Goal: Task Accomplishment & Management: Manage account settings

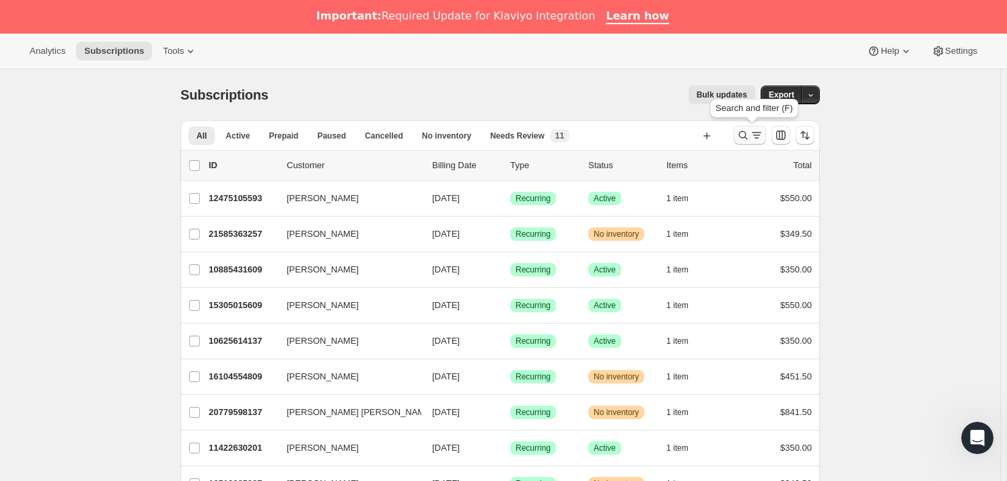
click at [748, 136] on icon "Search and filter results" at bounding box center [743, 135] width 9 height 9
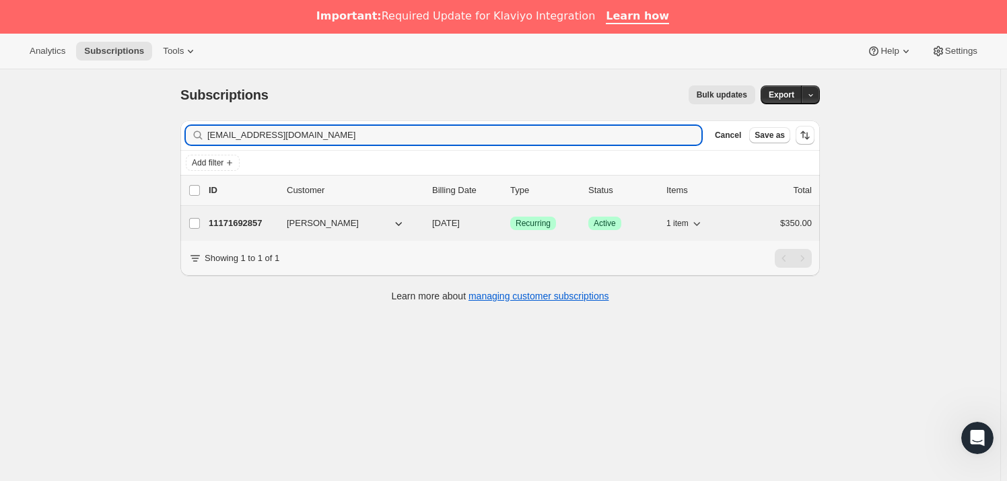
type input "ilzjade92@gmail.com"
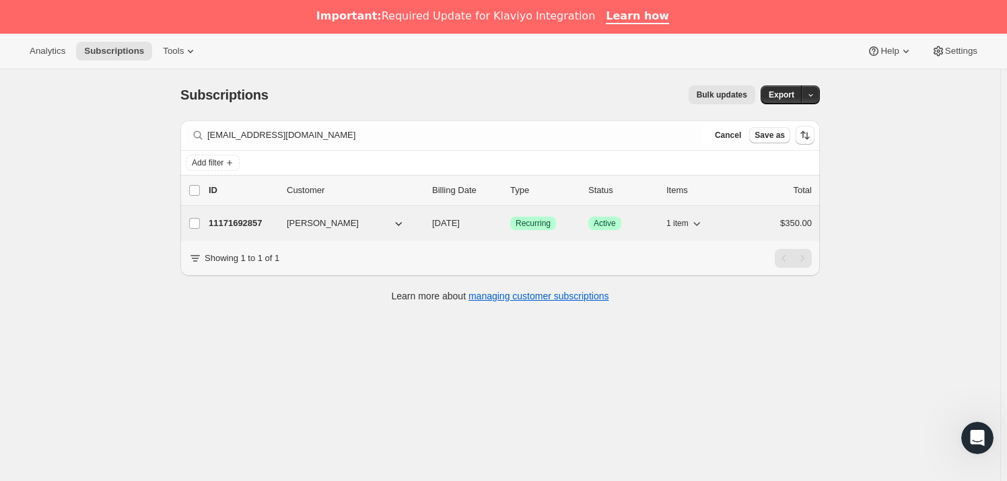
click at [275, 221] on p "11171692857" at bounding box center [242, 223] width 67 height 13
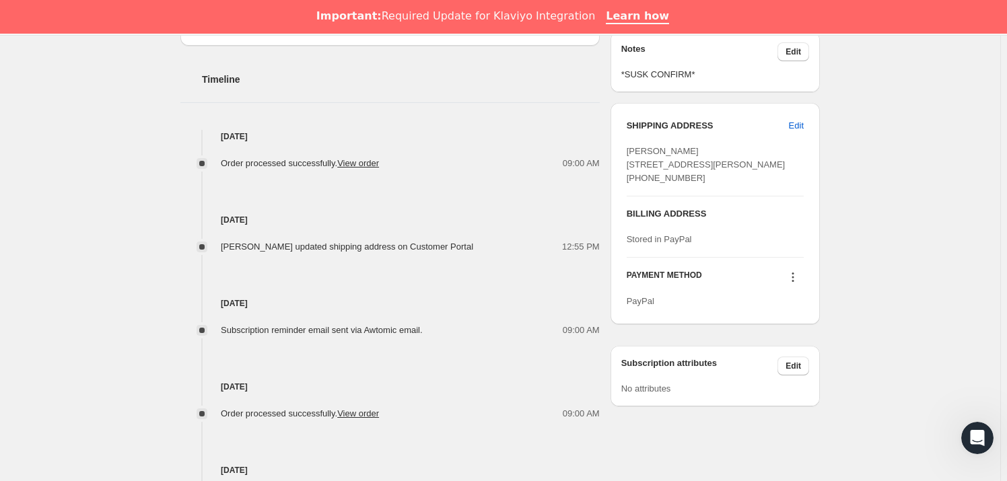
scroll to position [408, 0]
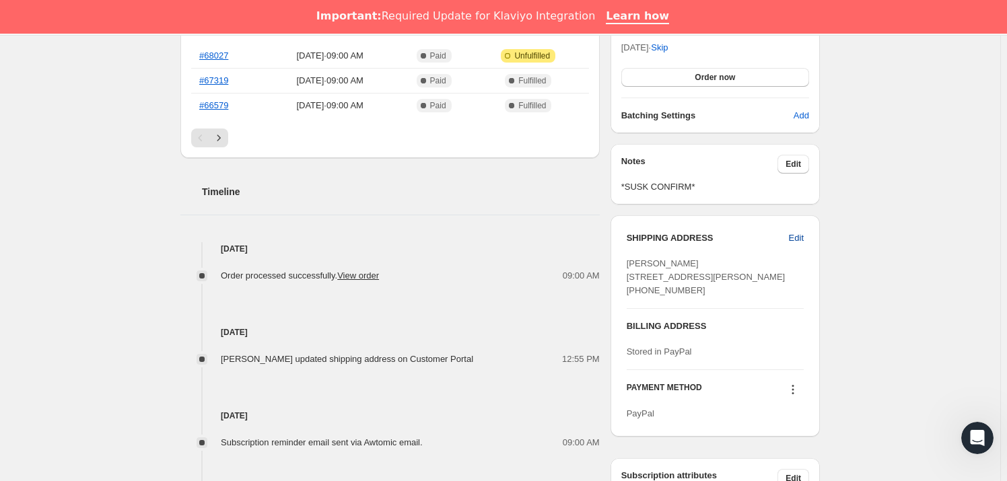
click at [801, 233] on span "Edit" at bounding box center [796, 238] width 15 height 13
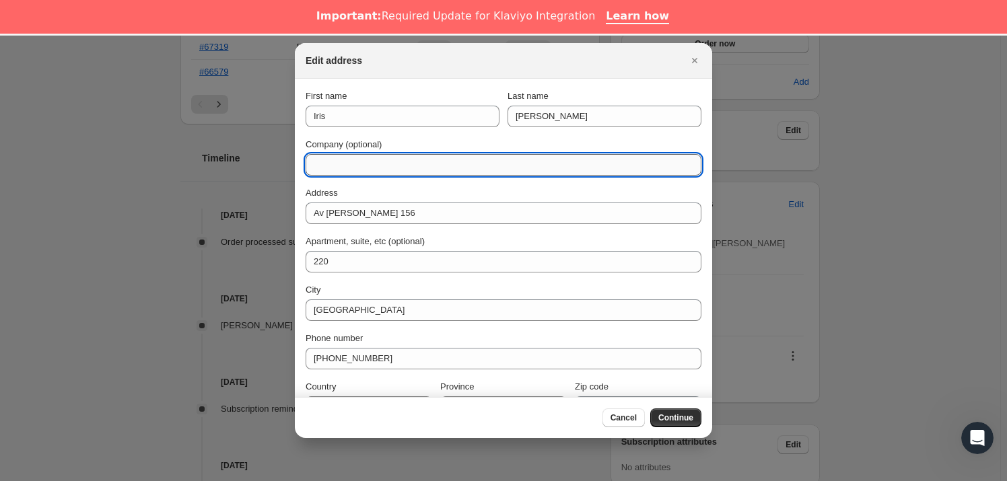
click at [347, 164] on input "Company (optional)" at bounding box center [504, 165] width 396 height 22
type input "DIRECCION 2025"
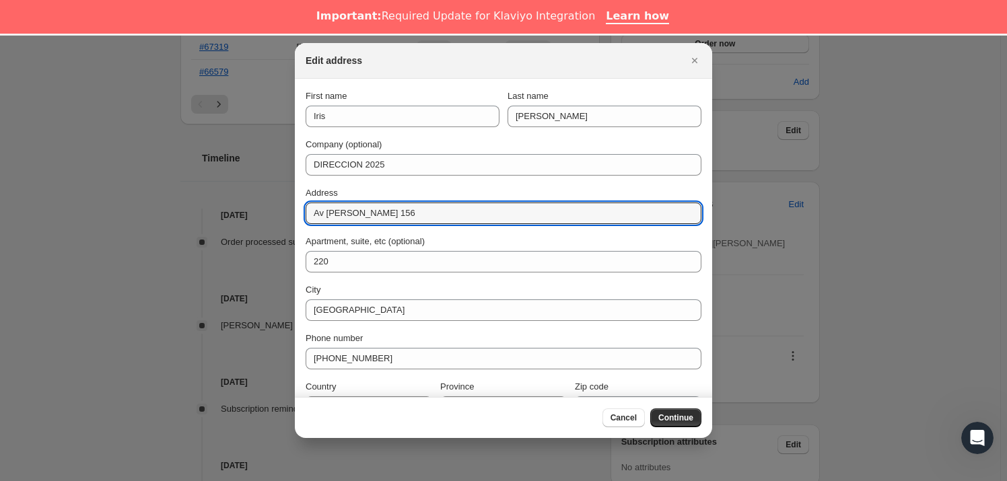
drag, startPoint x: 417, startPoint y: 211, endPoint x: 294, endPoint y: 214, distance: 123.9
click at [295, 214] on section "First name Iris Last name Lopez Company (optional) DIRECCION 2025 Address Av Cu…" at bounding box center [503, 254] width 417 height 350
paste input "."
type input "Av. Cuauhtémoc 156"
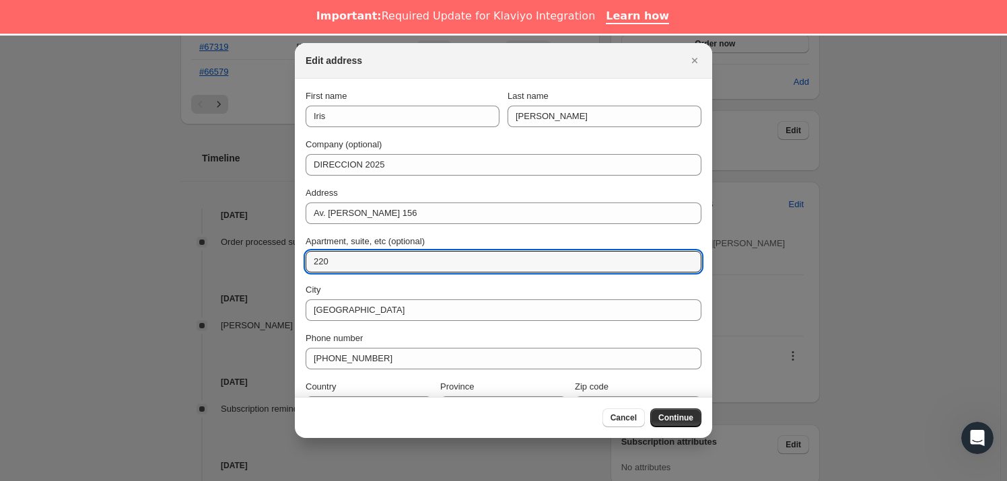
drag, startPoint x: 335, startPoint y: 259, endPoint x: 250, endPoint y: 258, distance: 84.9
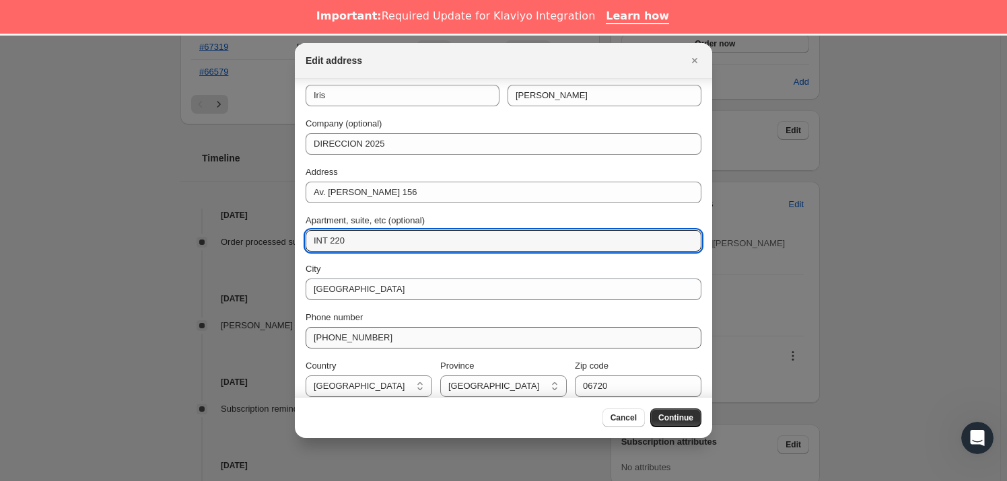
scroll to position [30, 0]
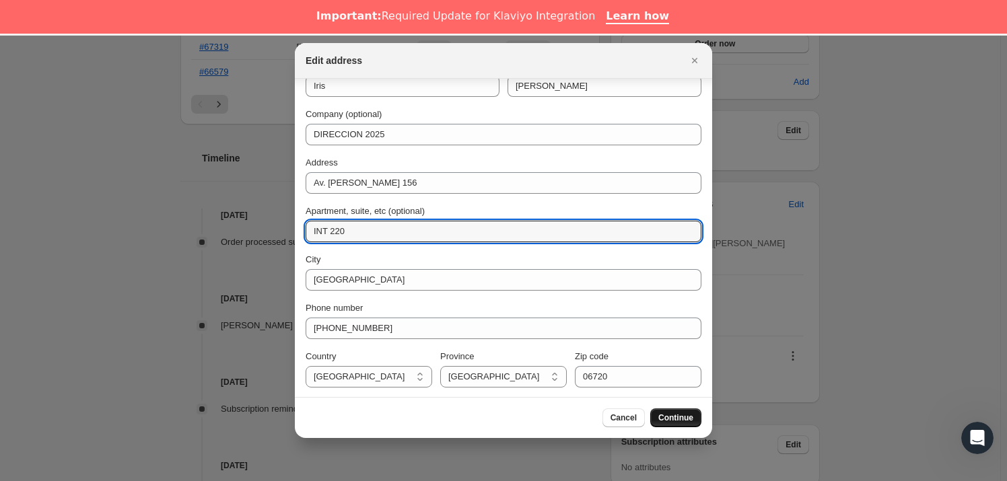
type input "INT 220"
click at [684, 424] on button "Continue" at bounding box center [675, 418] width 51 height 19
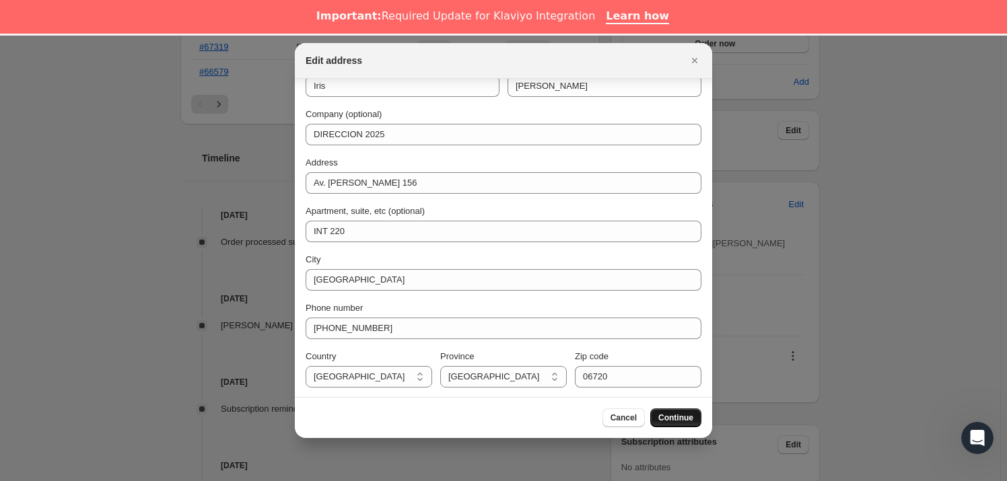
scroll to position [0, 0]
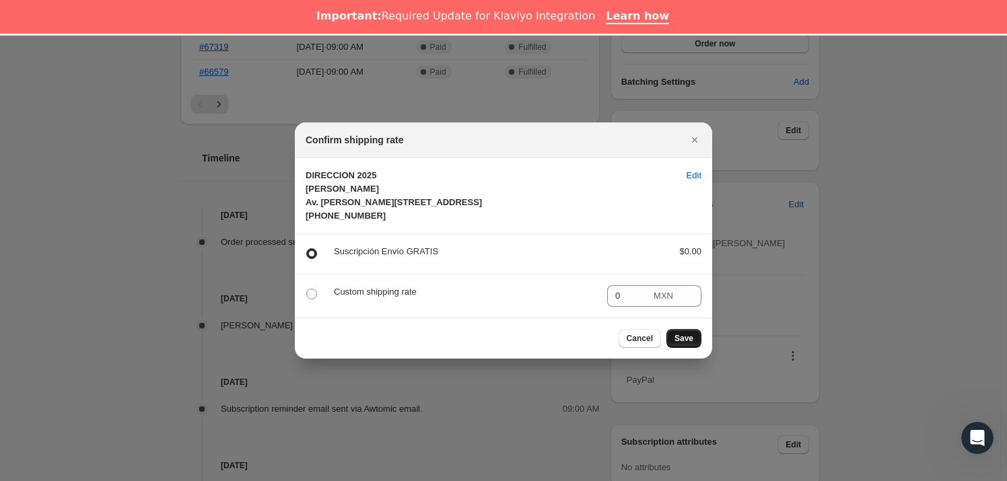
click at [692, 344] on span "Save" at bounding box center [684, 338] width 19 height 11
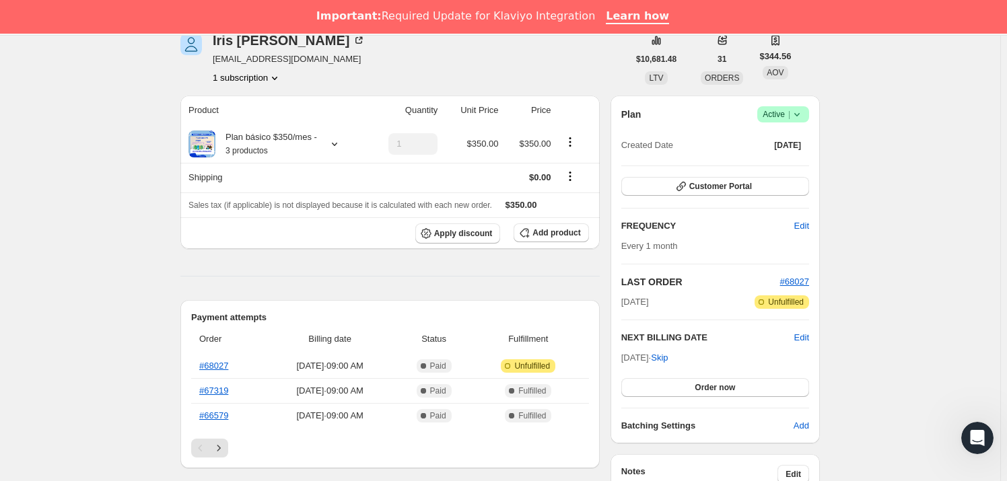
scroll to position [408, 0]
